Goal: Information Seeking & Learning: Check status

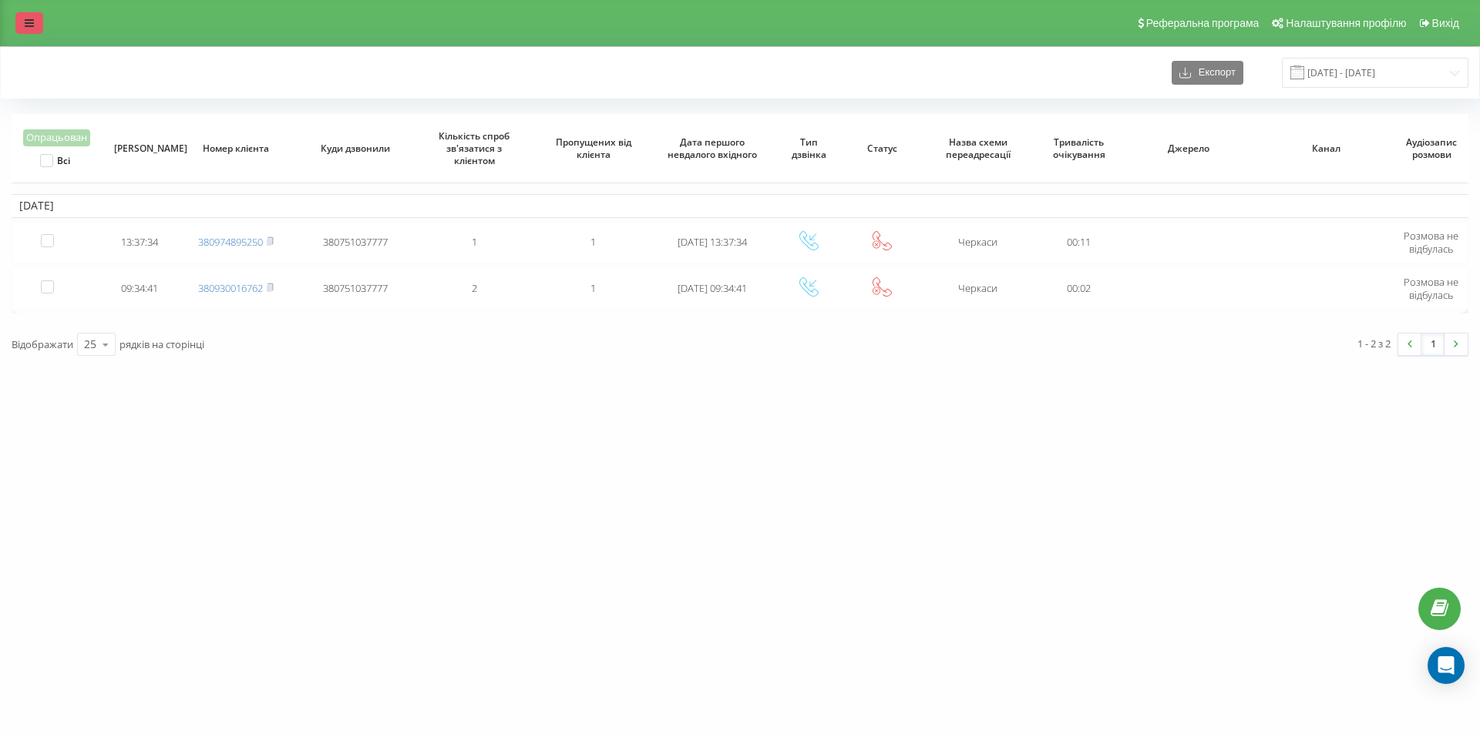
click at [37, 24] on link at bounding box center [29, 23] width 28 height 22
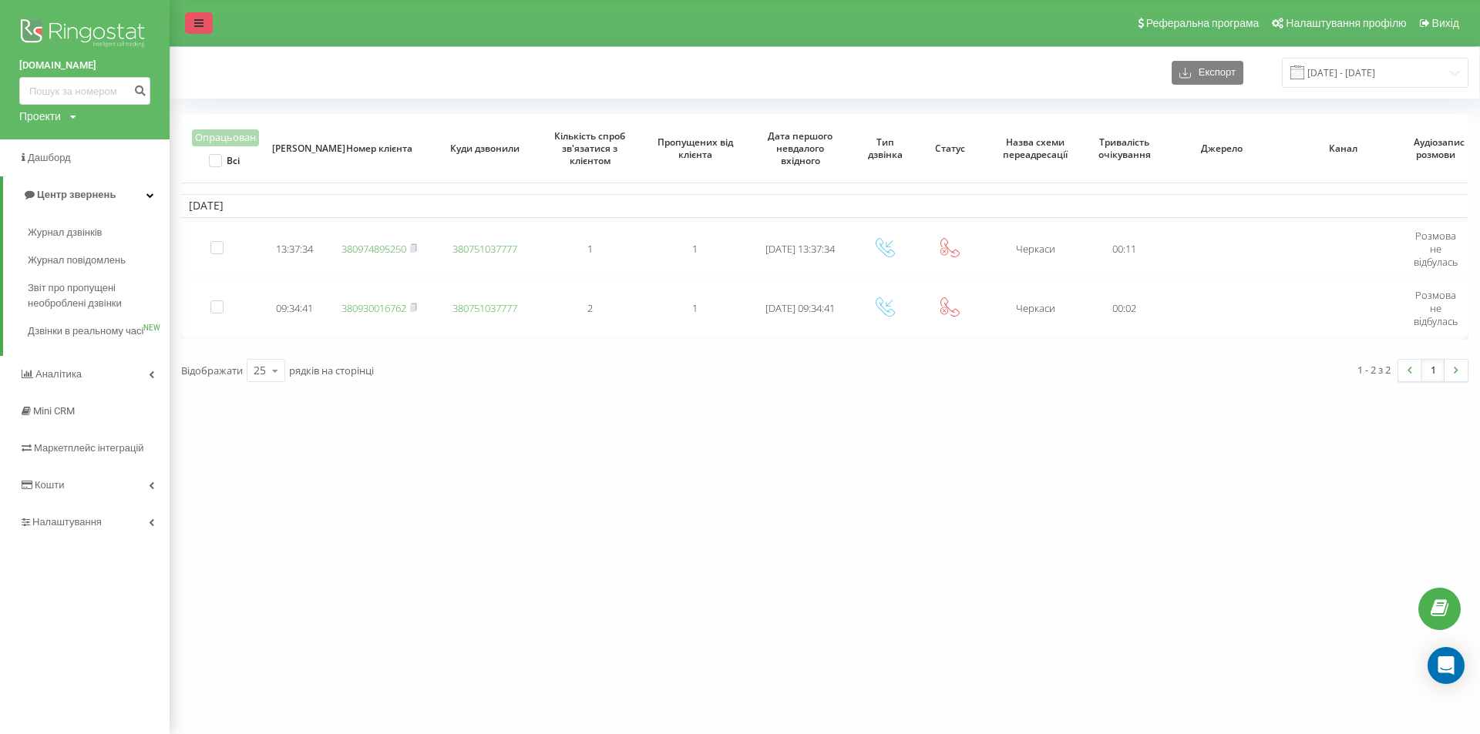
click at [203, 25] on icon at bounding box center [198, 23] width 9 height 11
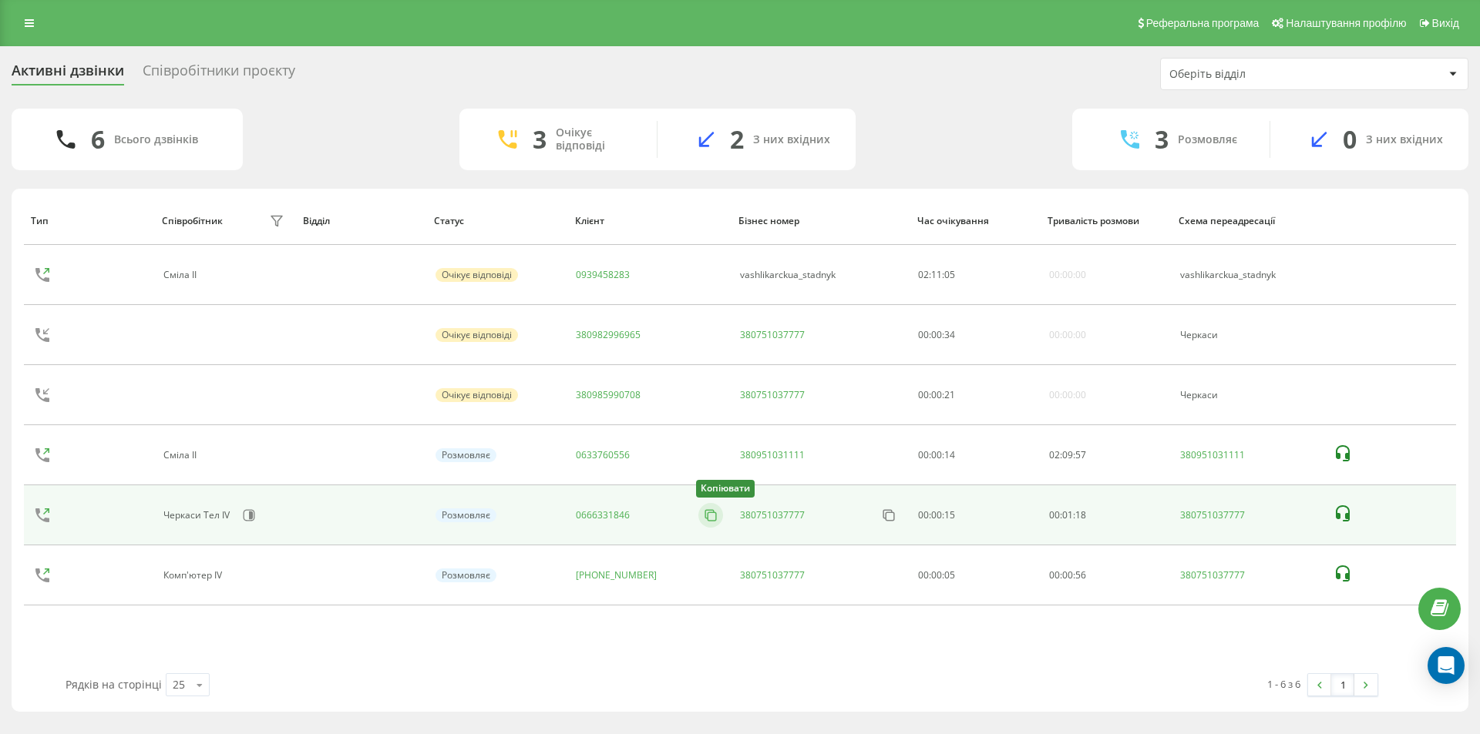
click at [704, 519] on icon at bounding box center [710, 515] width 15 height 15
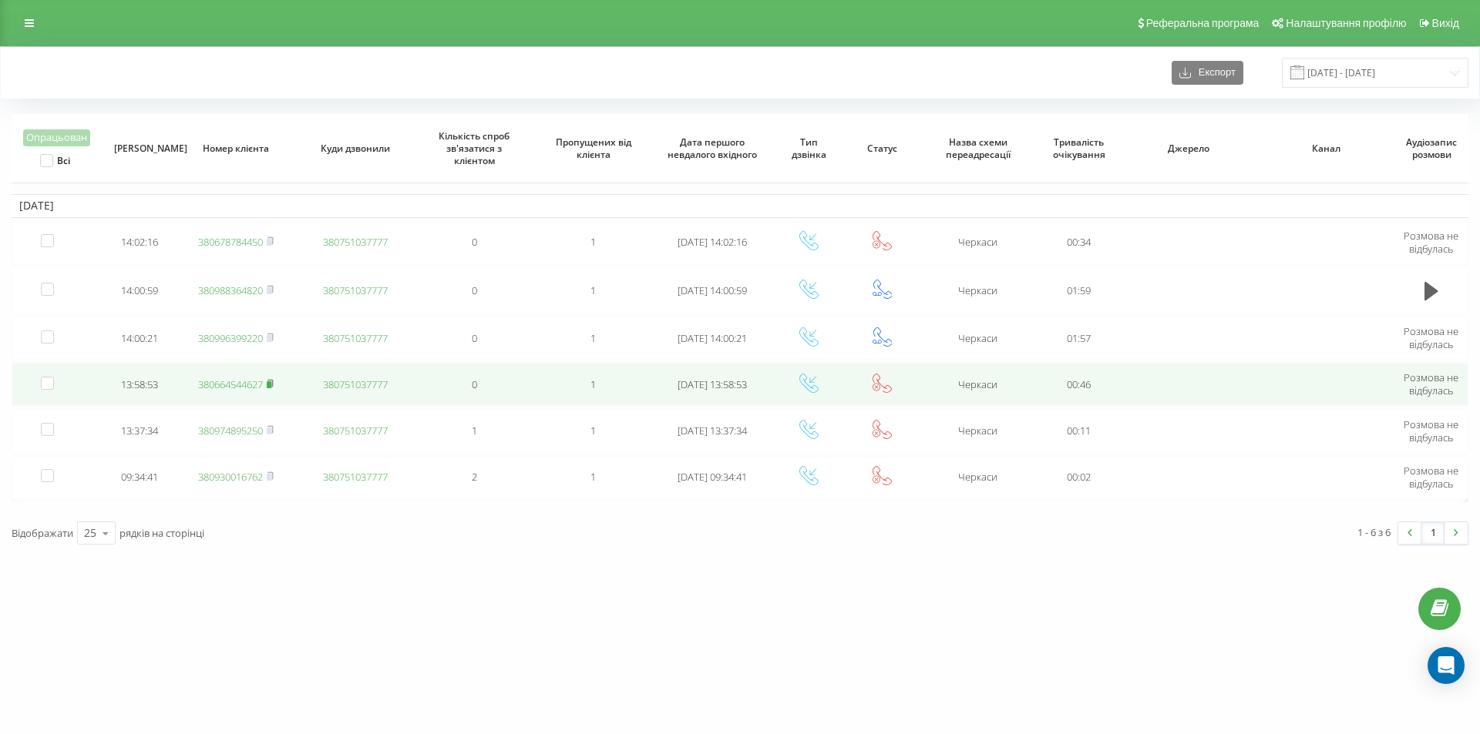
click at [271, 385] on rect at bounding box center [269, 384] width 5 height 7
